Goal: Information Seeking & Learning: Check status

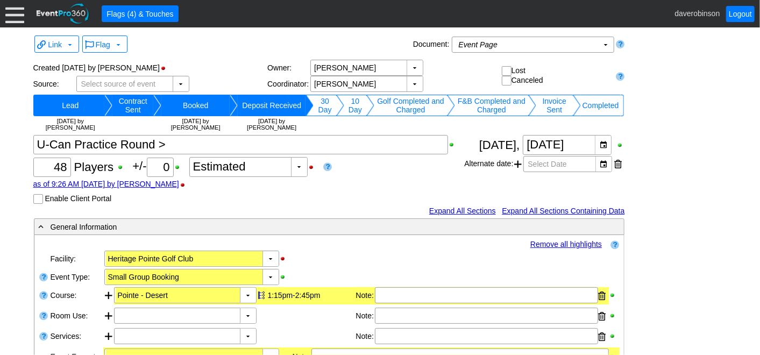
click at [19, 21] on div at bounding box center [14, 13] width 19 height 19
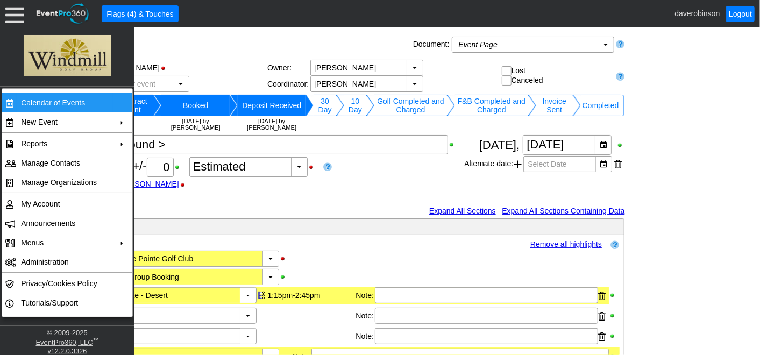
click at [47, 103] on td "Calendar of Events" at bounding box center [65, 102] width 96 height 19
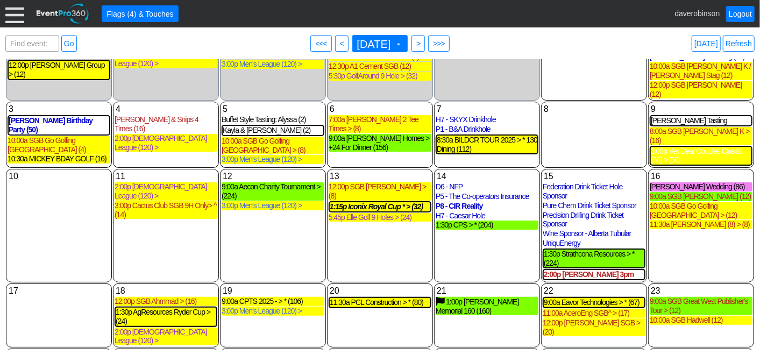
scroll to position [175, 0]
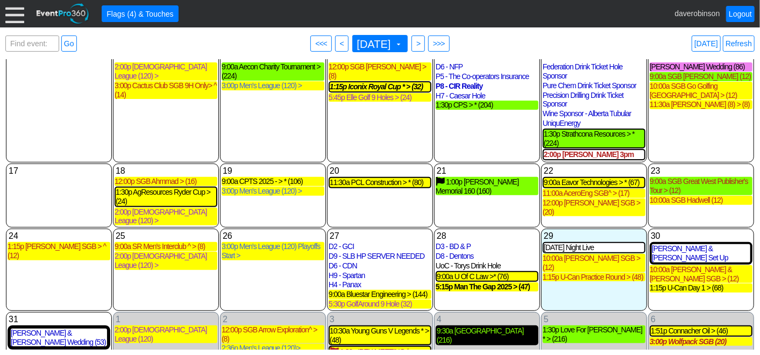
click at [476, 326] on div "9:30a [GEOGRAPHIC_DATA] (216)" at bounding box center [487, 335] width 101 height 18
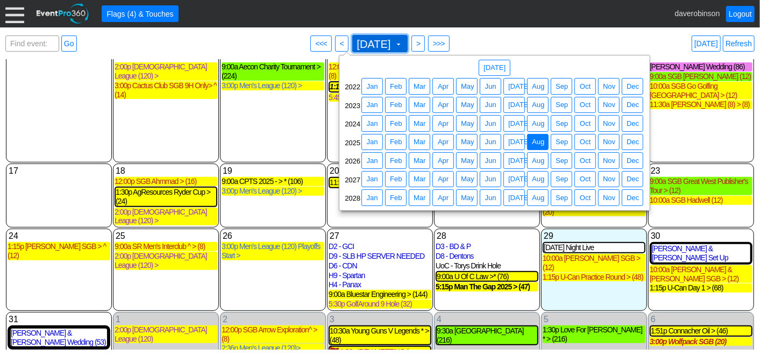
click at [403, 45] on span at bounding box center [398, 44] width 9 height 9
click at [556, 124] on span "Sep" at bounding box center [561, 123] width 17 height 11
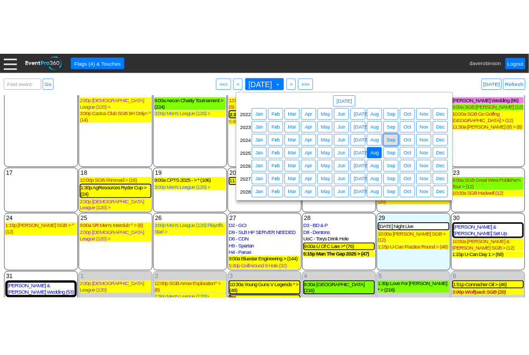
scroll to position [0, 0]
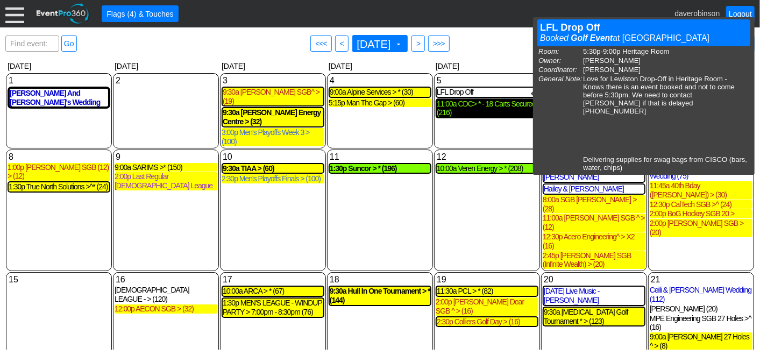
click at [475, 106] on div "11:00a CDC> * - 18 Carts Secured (216)" at bounding box center [487, 108] width 101 height 18
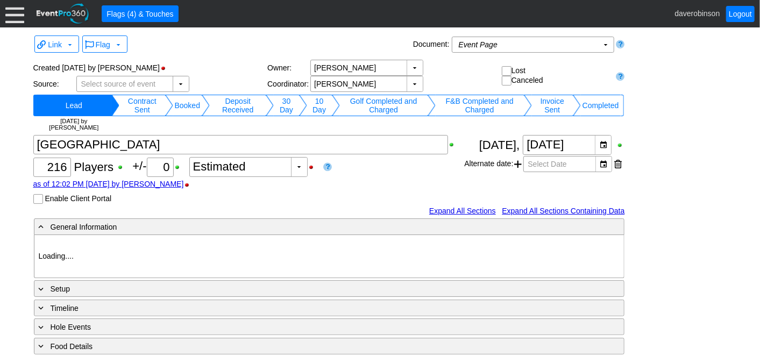
type input "Heritage Pointe Golf Club"
type input "Corporate Tournament"
type input "Scramble"
type input "Shotgun"
type input "Black"
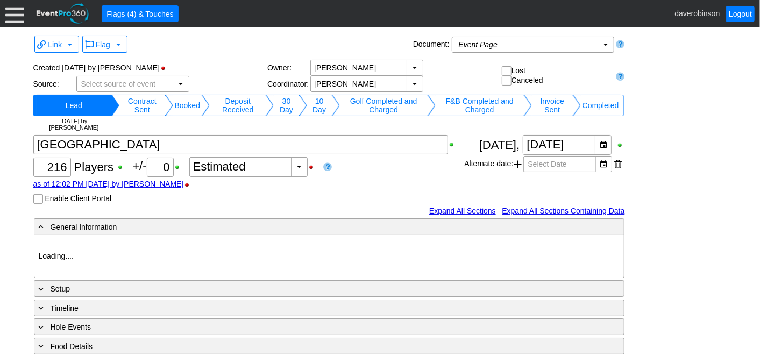
type input "Red"
type input "1003040"
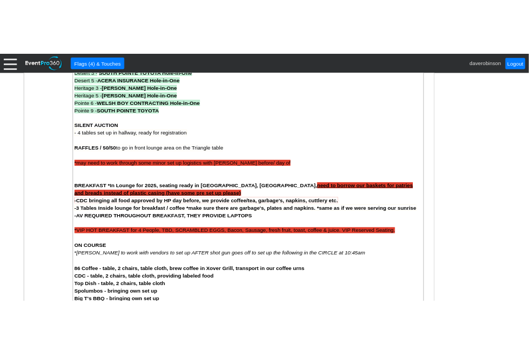
scroll to position [1015, 0]
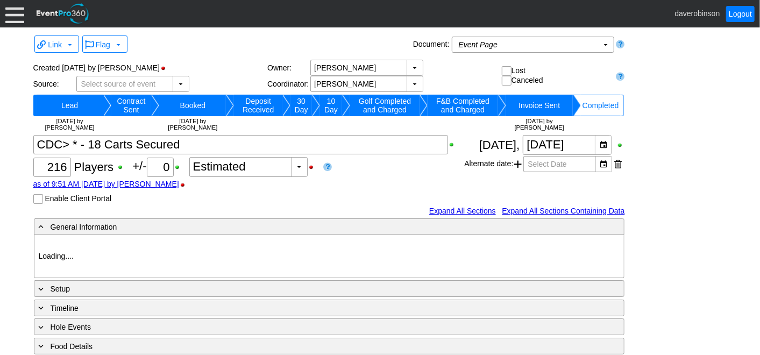
type input "Heritage Pointe Golf Club"
type input "Corporate Tournament"
type input "Scramble"
type input "Black"
type input "Red"
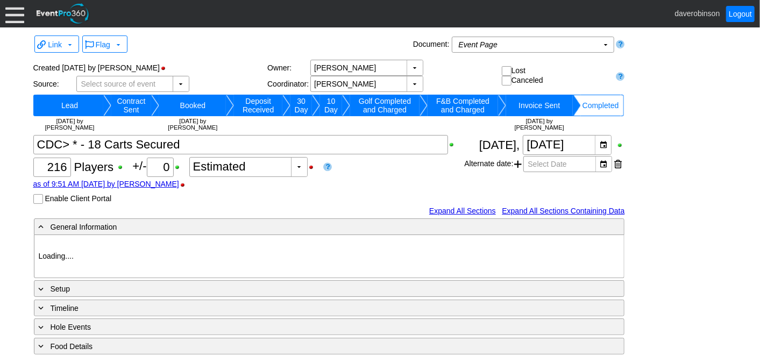
type input "843565"
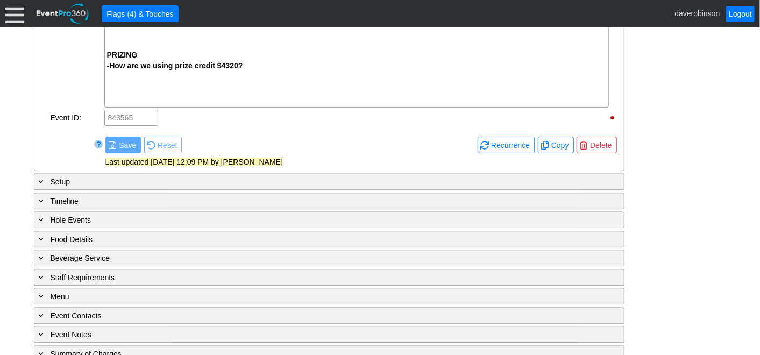
scroll to position [1484, 0]
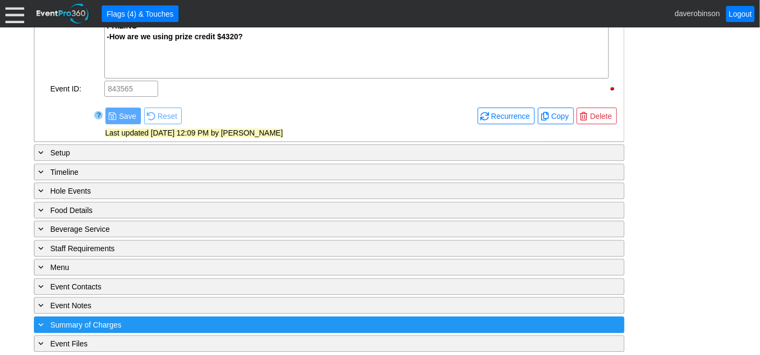
click at [190, 319] on div "+ Summary of Charges" at bounding box center [307, 324] width 541 height 12
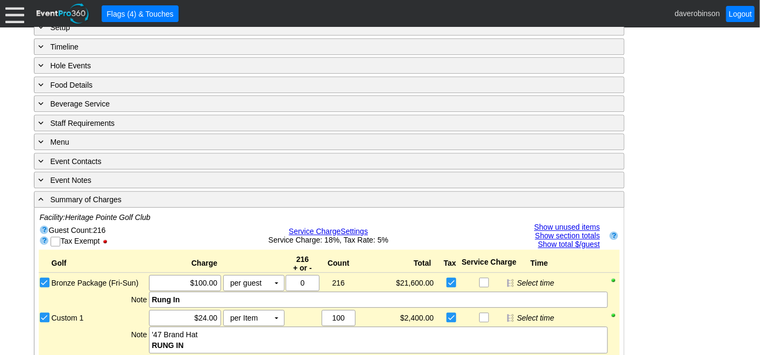
scroll to position [1582, 0]
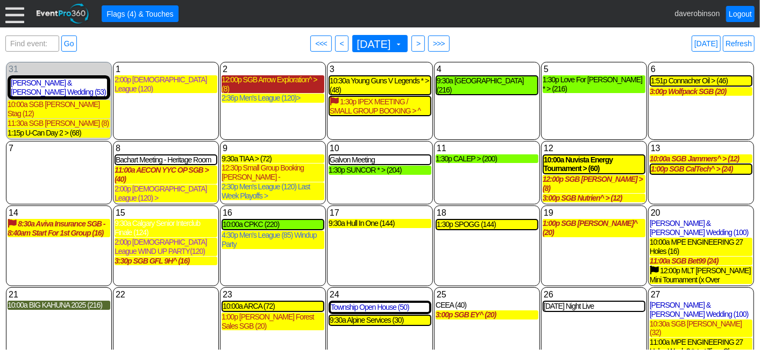
scroll to position [23, 0]
